Goal: Task Accomplishment & Management: Use online tool/utility

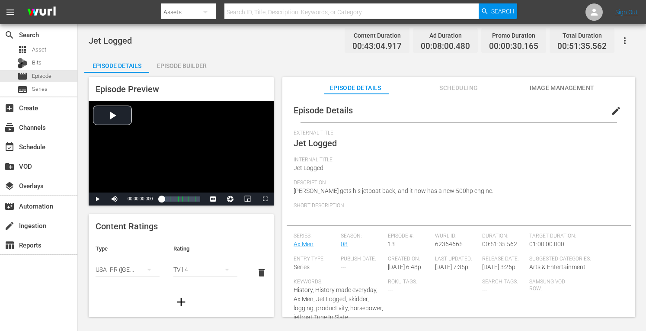
click at [188, 62] on div "Episode Builder" at bounding box center [181, 65] width 65 height 21
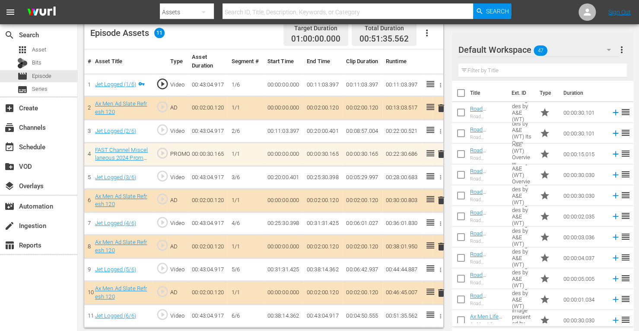
scroll to position [74, 0]
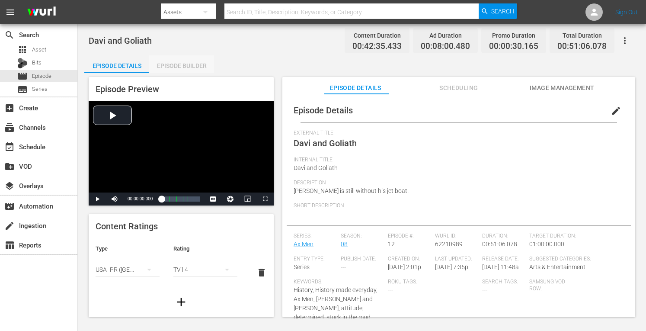
click at [201, 65] on div "Episode Builder" at bounding box center [181, 65] width 65 height 21
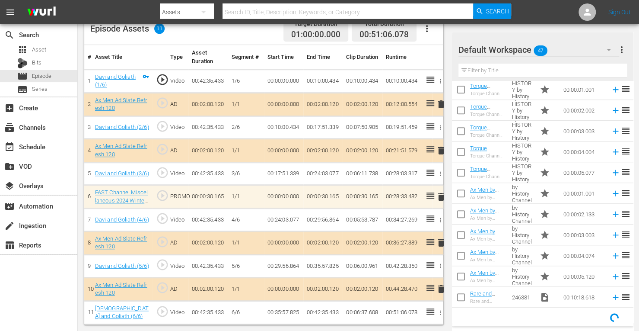
scroll to position [422, 0]
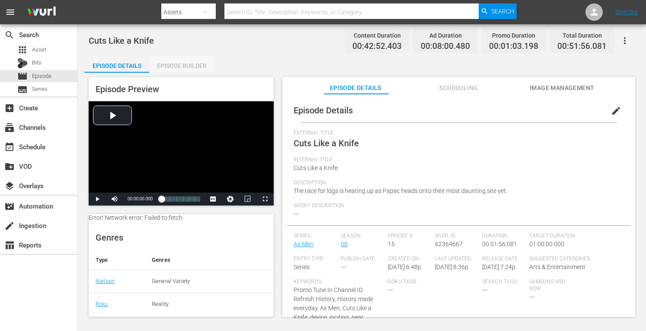
click at [184, 67] on div "Episode Builder" at bounding box center [181, 65] width 65 height 21
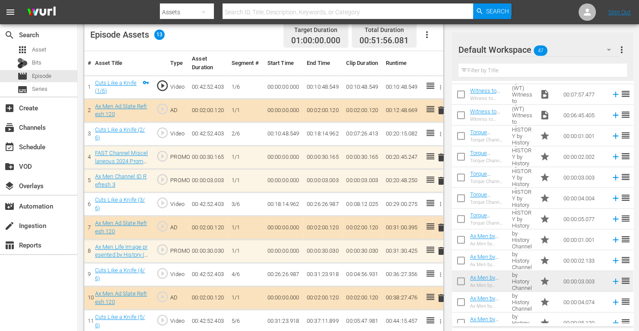
scroll to position [422, 0]
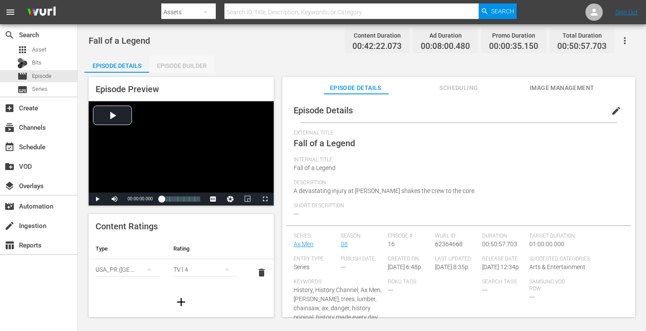
click at [179, 61] on div "Episode Builder" at bounding box center [181, 65] width 65 height 21
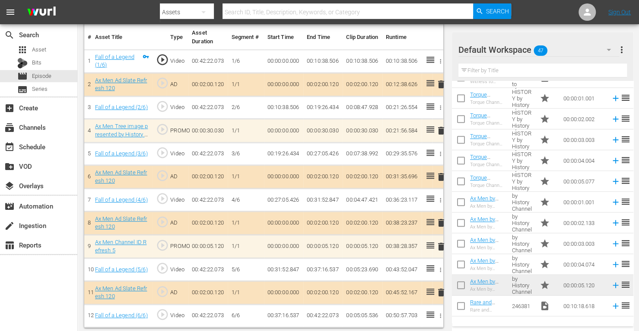
scroll to position [409, 0]
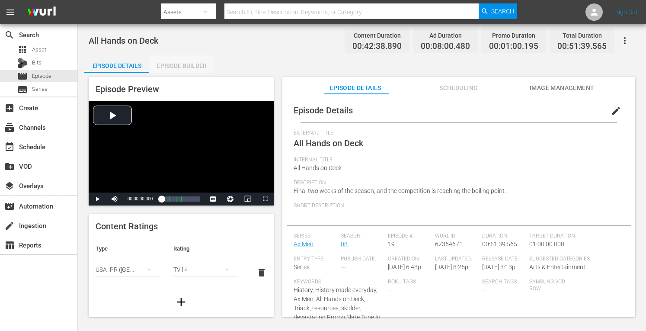
click at [188, 66] on div "Episode Builder" at bounding box center [181, 65] width 65 height 21
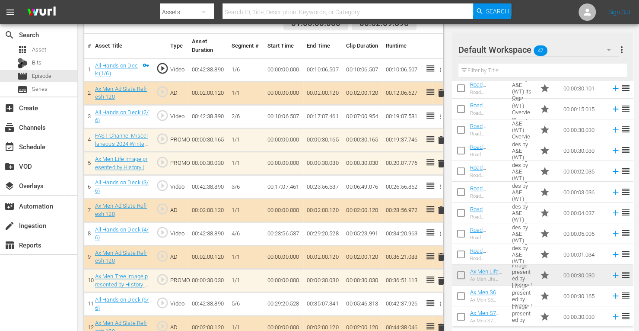
scroll to position [286, 0]
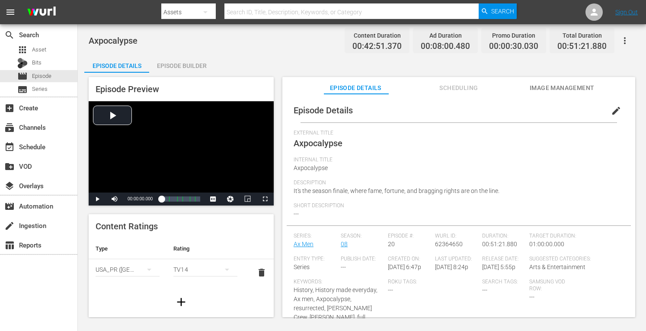
click at [182, 64] on div "Episode Builder" at bounding box center [181, 65] width 65 height 21
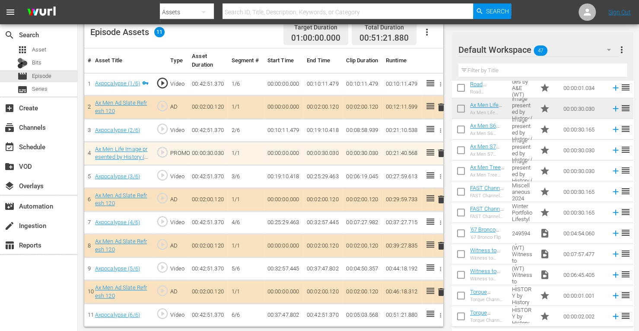
scroll to position [212, 0]
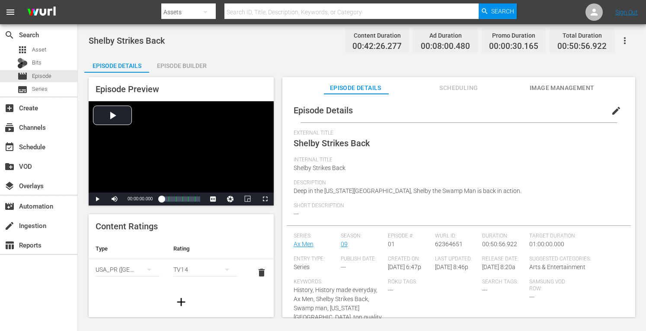
click at [187, 66] on div "Episode Builder" at bounding box center [181, 65] width 65 height 21
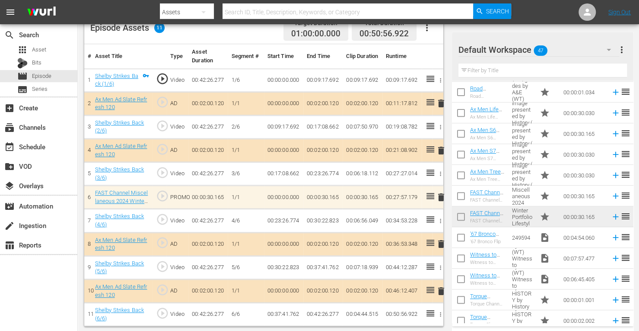
scroll to position [209, 0]
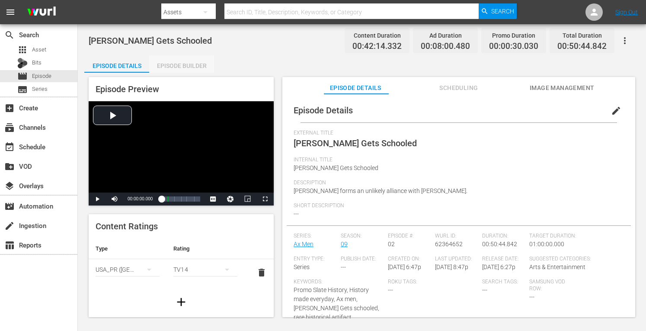
click at [187, 64] on div "Episode Builder" at bounding box center [181, 65] width 65 height 21
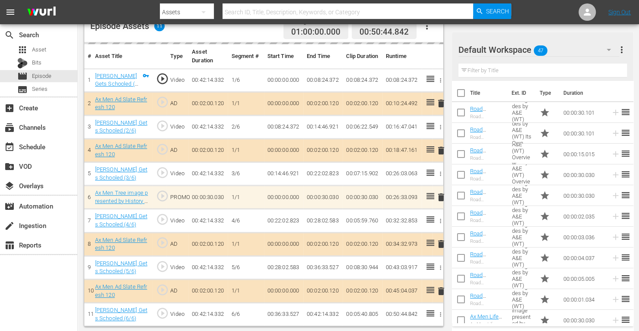
scroll to position [239, 0]
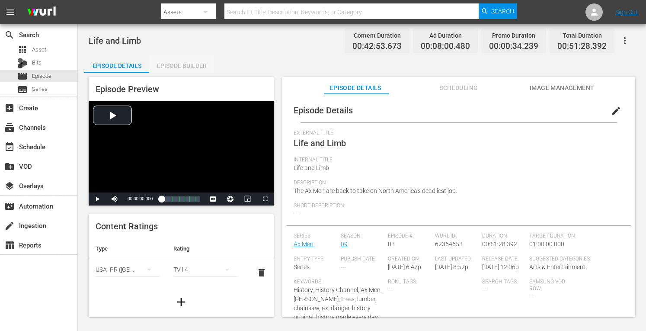
click at [190, 64] on div "Episode Builder" at bounding box center [181, 65] width 65 height 21
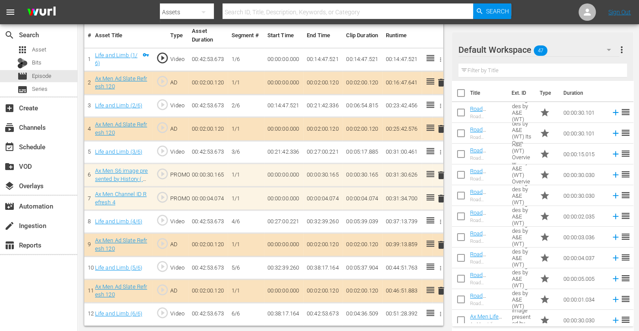
scroll to position [259, 0]
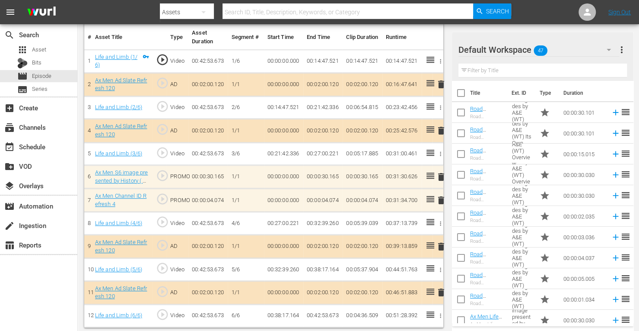
click at [443, 201] on span "delete" at bounding box center [441, 200] width 10 height 10
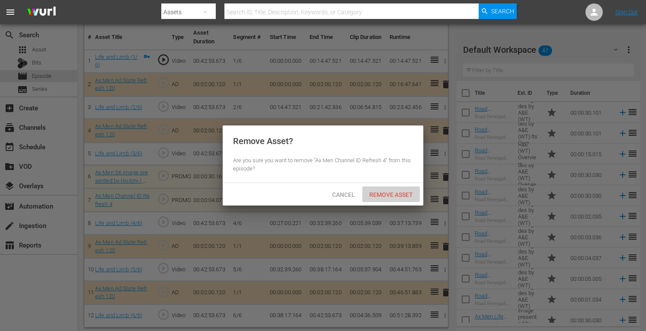
click at [400, 192] on span "Remove Asset" at bounding box center [390, 194] width 57 height 7
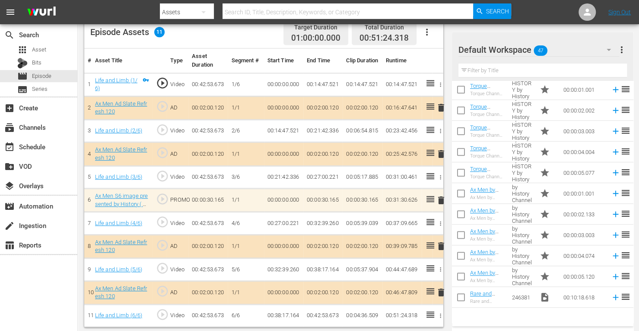
scroll to position [422, 0]
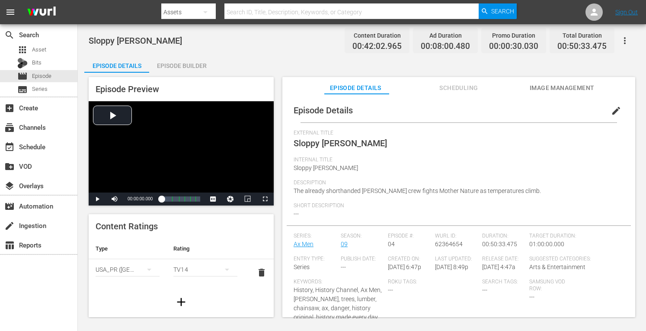
click at [198, 66] on div "Episode Builder" at bounding box center [181, 65] width 65 height 21
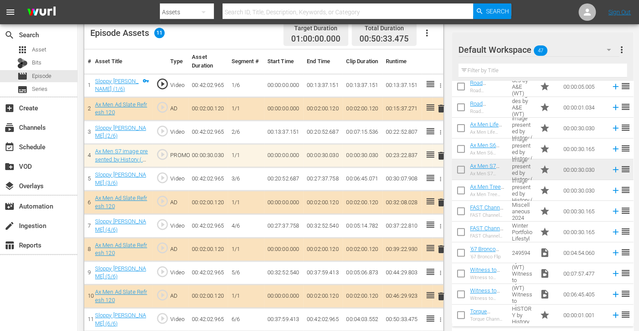
scroll to position [195, 0]
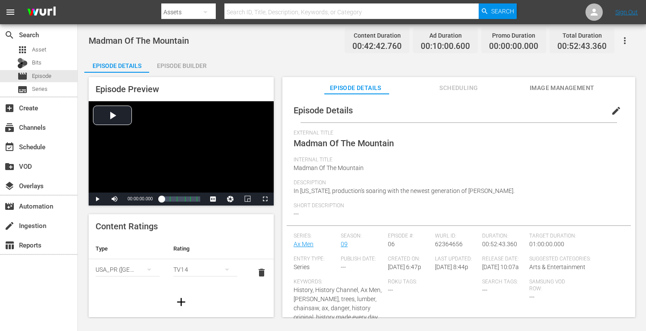
click at [188, 64] on div "Episode Builder" at bounding box center [181, 65] width 65 height 21
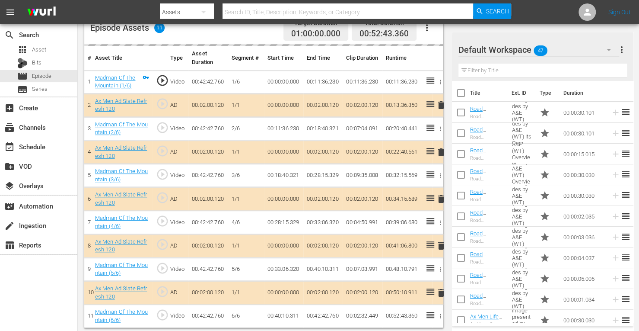
scroll to position [241, 0]
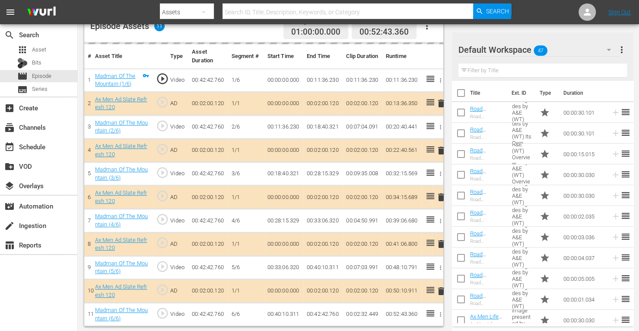
click at [441, 150] on td "delete" at bounding box center [438, 150] width 11 height 23
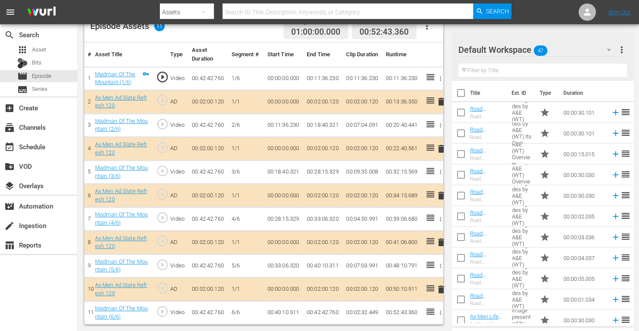
scroll to position [239, 0]
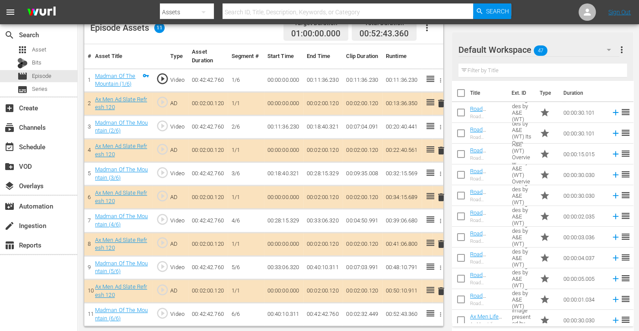
click at [440, 150] on span "delete" at bounding box center [441, 150] width 10 height 10
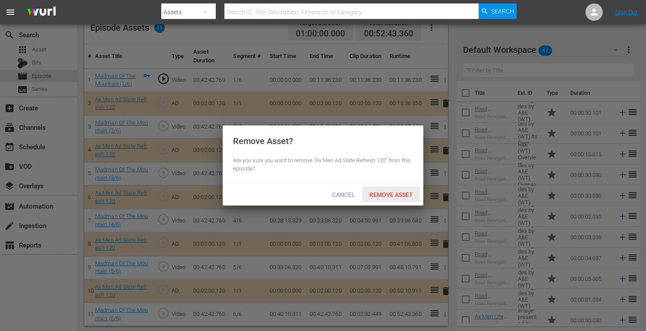
click at [398, 199] on div "Remove Asset" at bounding box center [390, 194] width 57 height 16
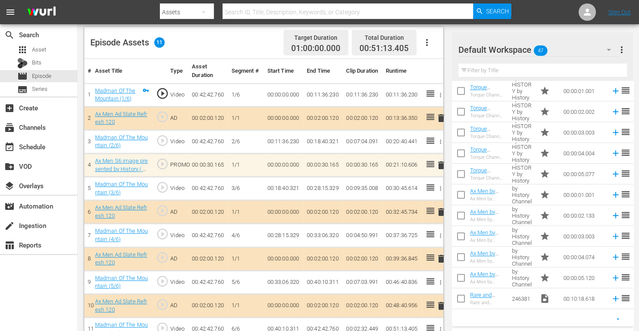
scroll to position [422, 0]
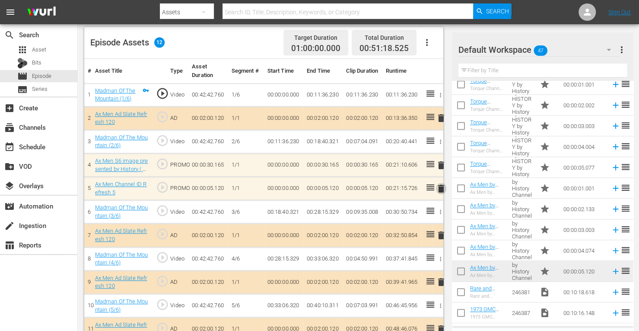
click at [437, 188] on span "delete" at bounding box center [441, 188] width 10 height 10
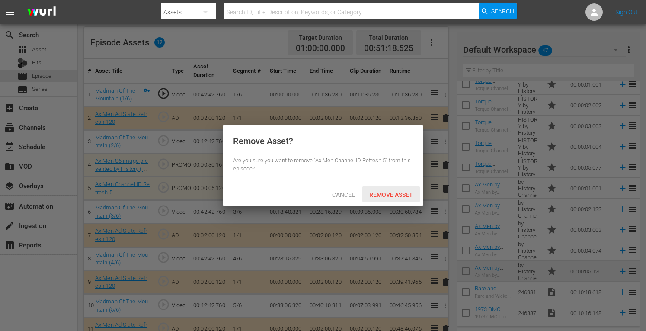
click at [412, 191] on span "Remove Asset" at bounding box center [390, 194] width 57 height 7
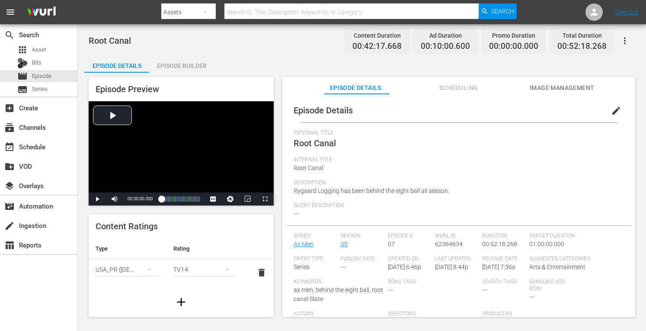
click at [194, 64] on div "Episode Builder" at bounding box center [181, 65] width 65 height 21
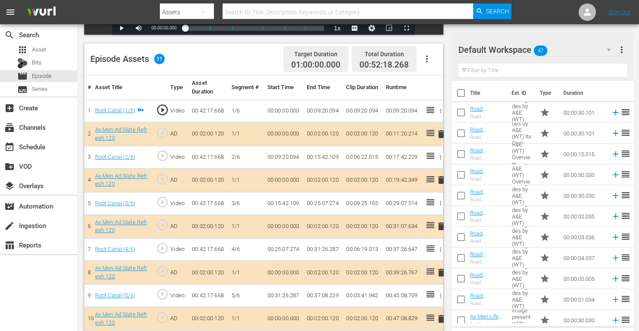
scroll to position [234, 0]
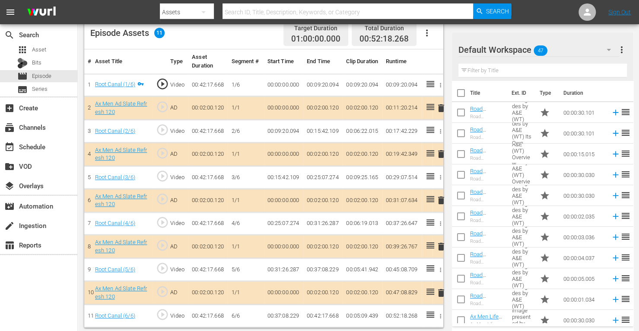
click at [441, 200] on span "delete" at bounding box center [441, 200] width 10 height 10
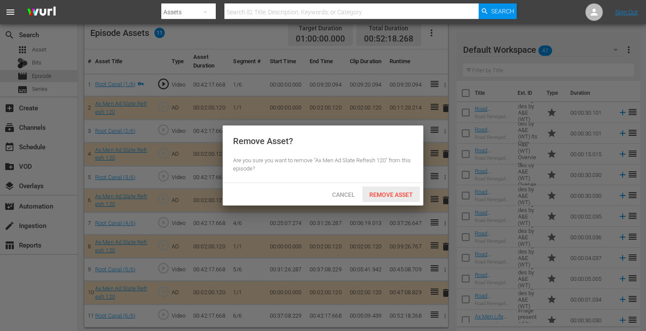
click at [396, 190] on div "Remove Asset" at bounding box center [390, 194] width 57 height 16
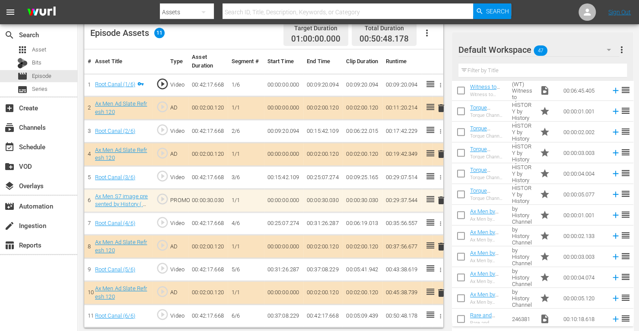
scroll to position [422, 0]
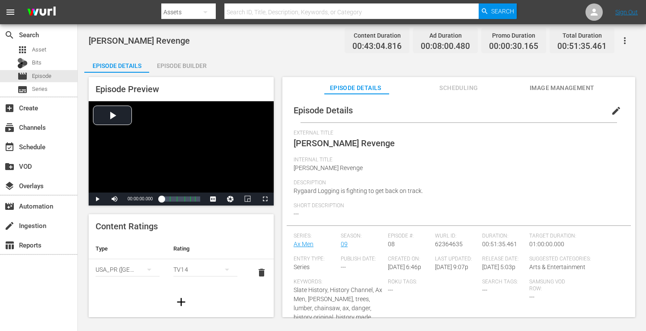
click at [194, 61] on div "Episode Builder" at bounding box center [181, 65] width 65 height 21
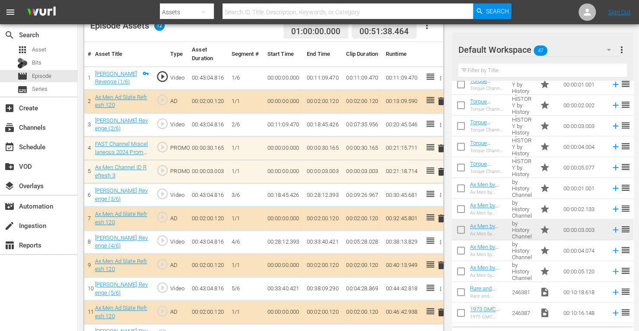
scroll to position [262, 0]
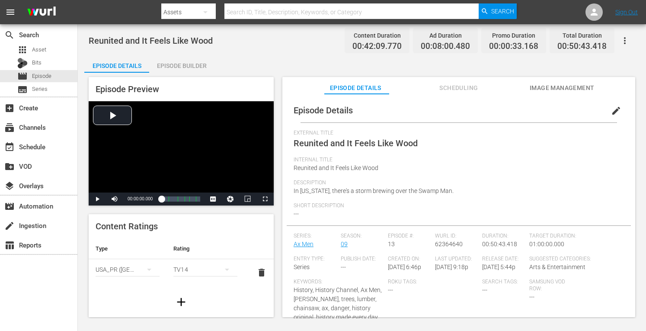
click at [182, 63] on div "Episode Builder" at bounding box center [181, 65] width 65 height 21
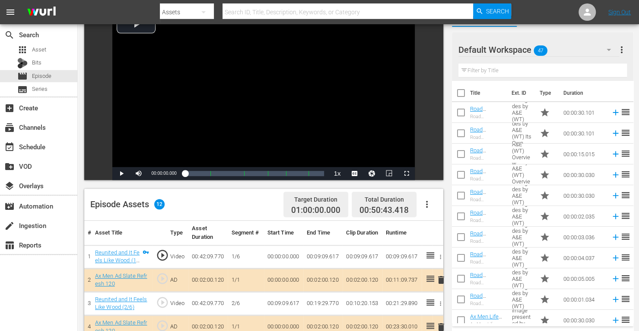
scroll to position [262, 0]
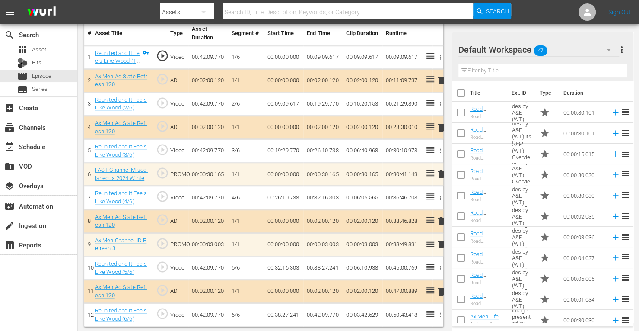
click at [443, 243] on span "delete" at bounding box center [441, 244] width 10 height 10
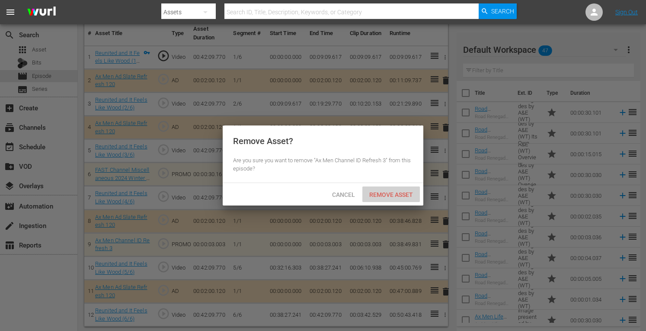
click at [390, 198] on span "Remove Asset" at bounding box center [390, 194] width 57 height 7
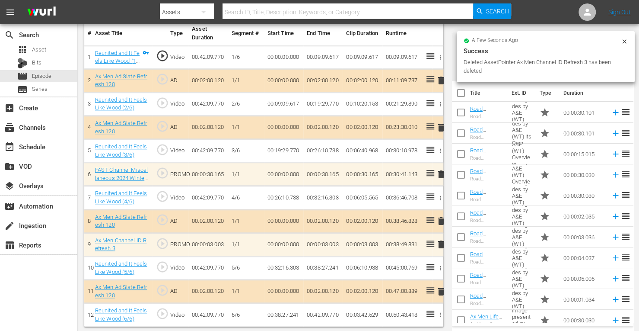
scroll to position [239, 0]
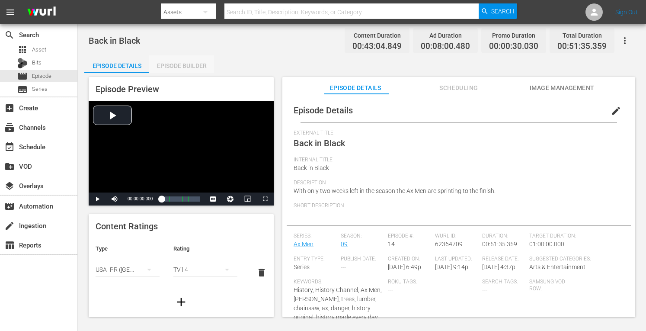
click at [195, 66] on div "Episode Builder" at bounding box center [181, 65] width 65 height 21
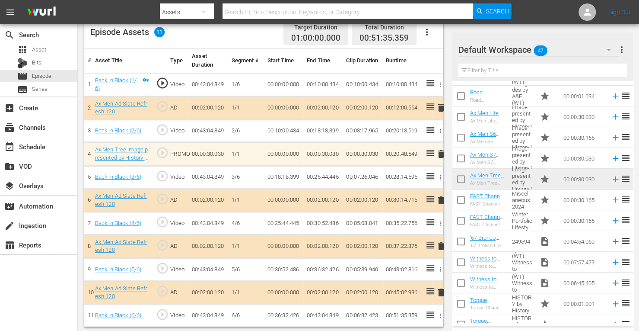
scroll to position [204, 0]
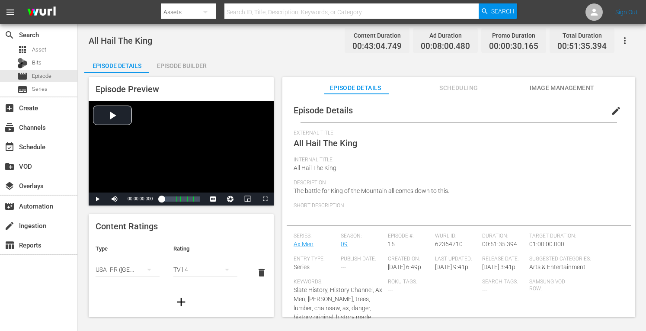
click at [195, 63] on div "Episode Builder" at bounding box center [181, 65] width 65 height 21
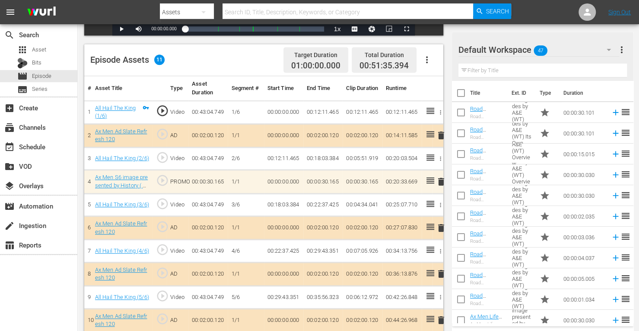
scroll to position [239, 0]
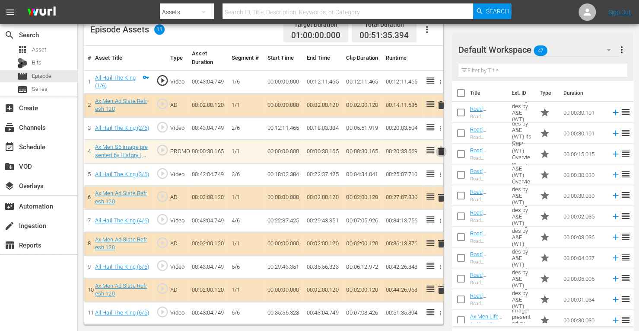
click at [442, 147] on span "delete" at bounding box center [441, 151] width 10 height 10
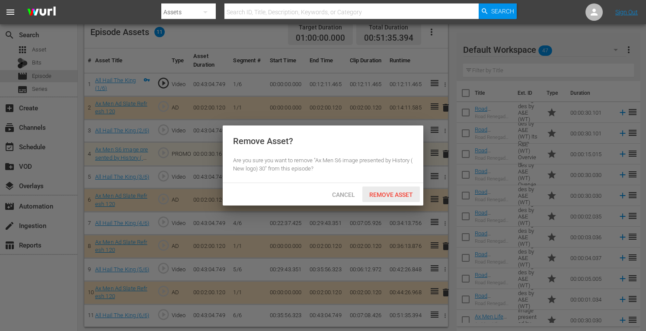
click at [397, 194] on span "Remove Asset" at bounding box center [390, 194] width 57 height 7
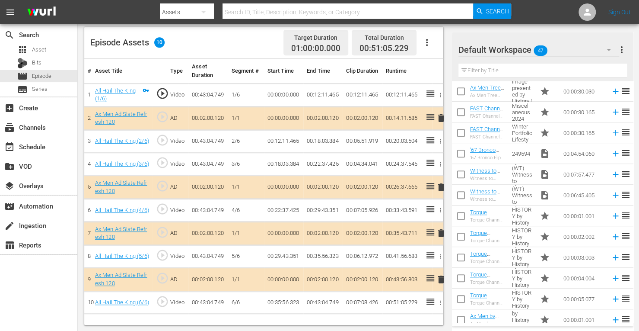
scroll to position [293, 0]
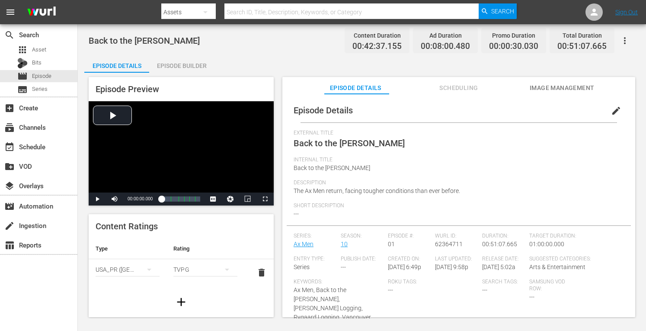
click at [190, 65] on div "Episode Builder" at bounding box center [181, 65] width 65 height 21
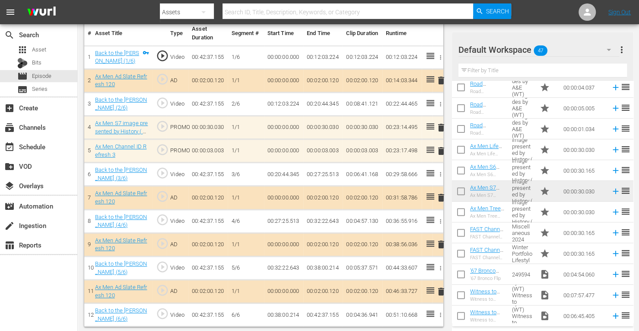
scroll to position [164, 0]
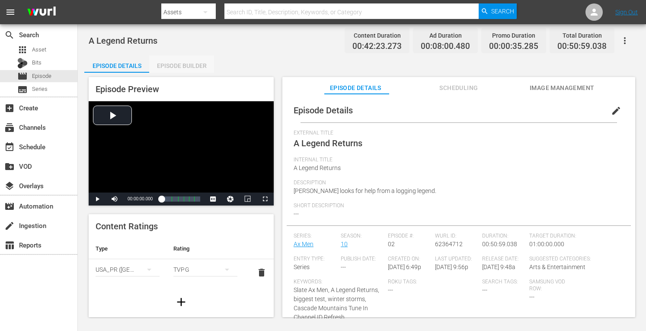
click at [192, 64] on div "Episode Builder" at bounding box center [181, 65] width 65 height 21
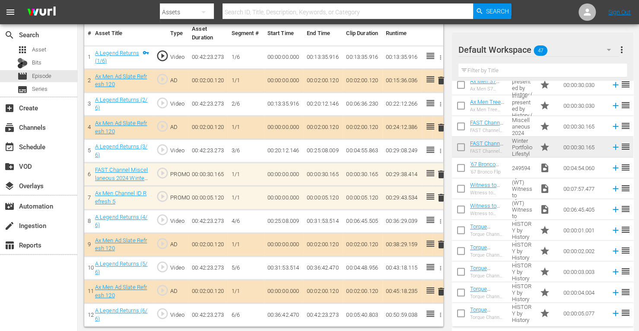
scroll to position [278, 0]
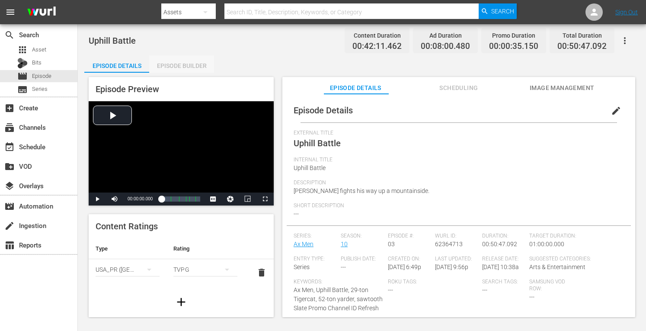
click at [192, 63] on div "Episode Builder" at bounding box center [181, 65] width 65 height 21
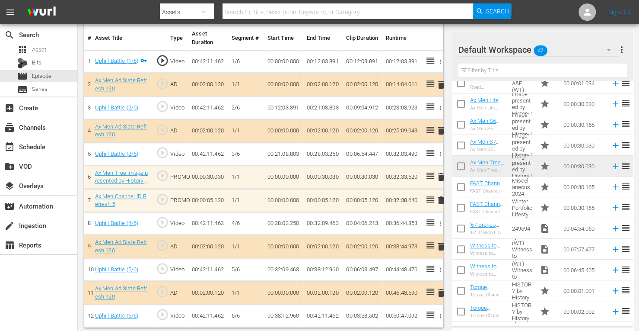
scroll to position [214, 0]
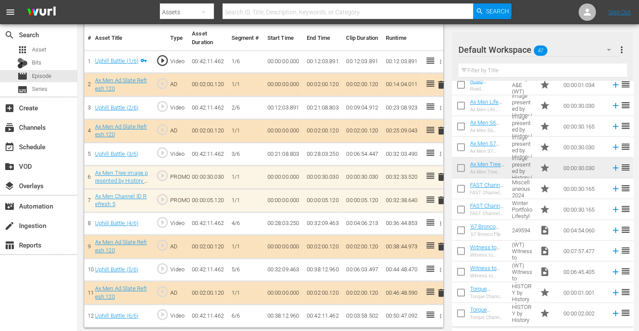
click at [575, 102] on td "00:00:30.030" at bounding box center [584, 105] width 48 height 21
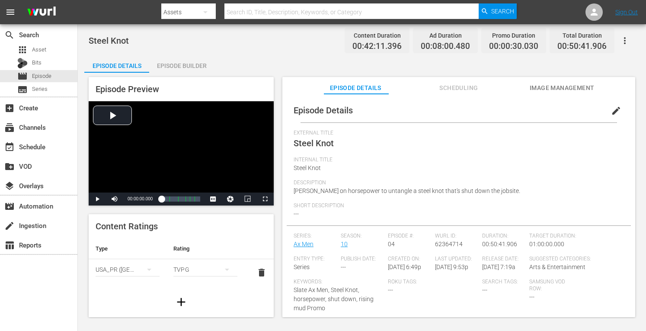
click at [193, 66] on div "Episode Builder" at bounding box center [181, 65] width 65 height 21
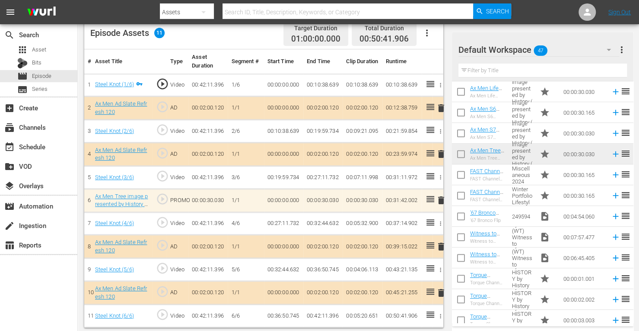
scroll to position [229, 0]
